Goal: Task Accomplishment & Management: Manage account settings

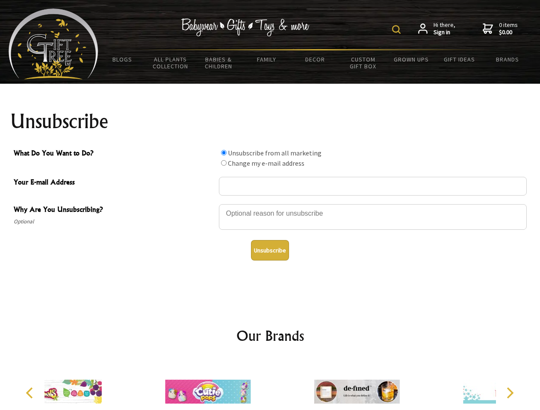
click at [398, 29] on img at bounding box center [396, 29] width 9 height 9
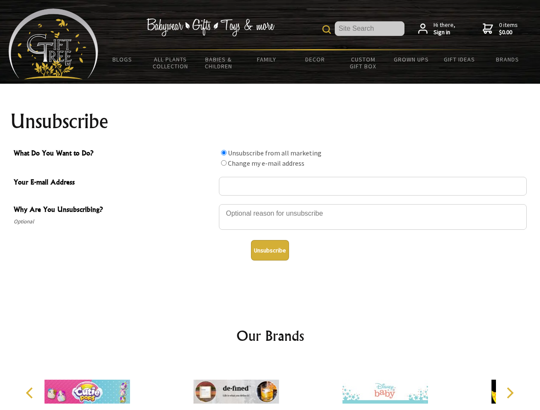
click at [270, 204] on div at bounding box center [373, 218] width 308 height 30
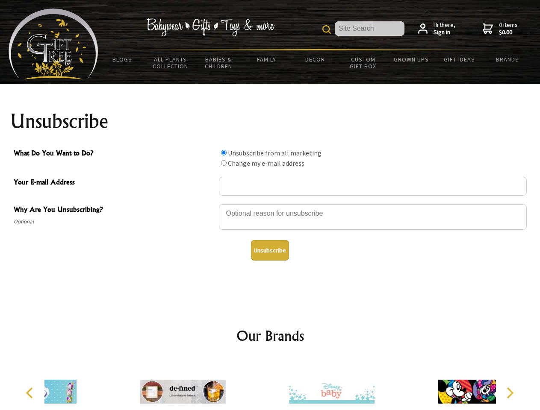
click at [224, 153] on input "What Do You Want to Do?" at bounding box center [224, 153] width 6 height 6
click at [224, 163] on input "What Do You Want to Do?" at bounding box center [224, 163] width 6 height 6
radio input "true"
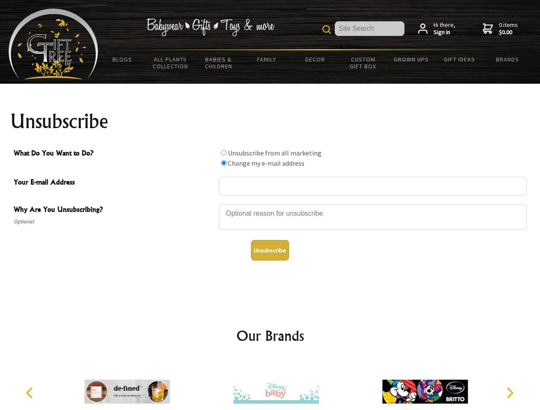
click at [270, 251] on button "Unsubscribe" at bounding box center [270, 250] width 38 height 21
click at [270, 385] on img at bounding box center [276, 392] width 86 height 64
click at [31, 393] on icon "Previous" at bounding box center [30, 393] width 11 height 11
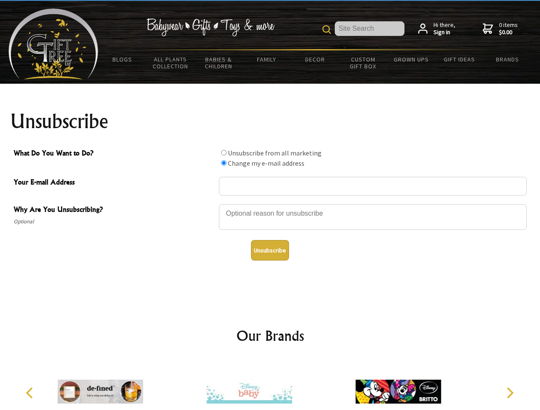
click at [510, 393] on icon "Next" at bounding box center [509, 393] width 11 height 11
